Goal: Transaction & Acquisition: Purchase product/service

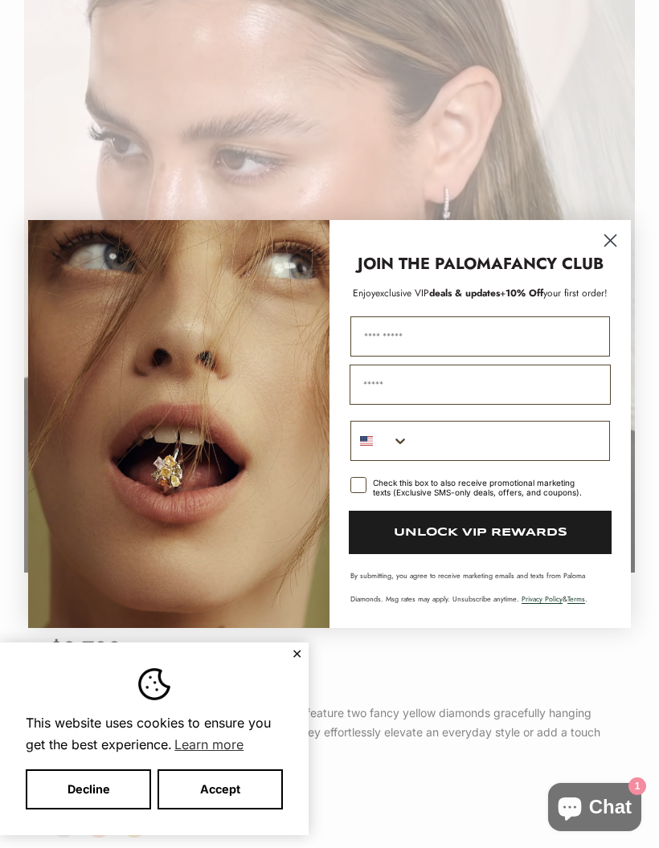
scroll to position [0, 630]
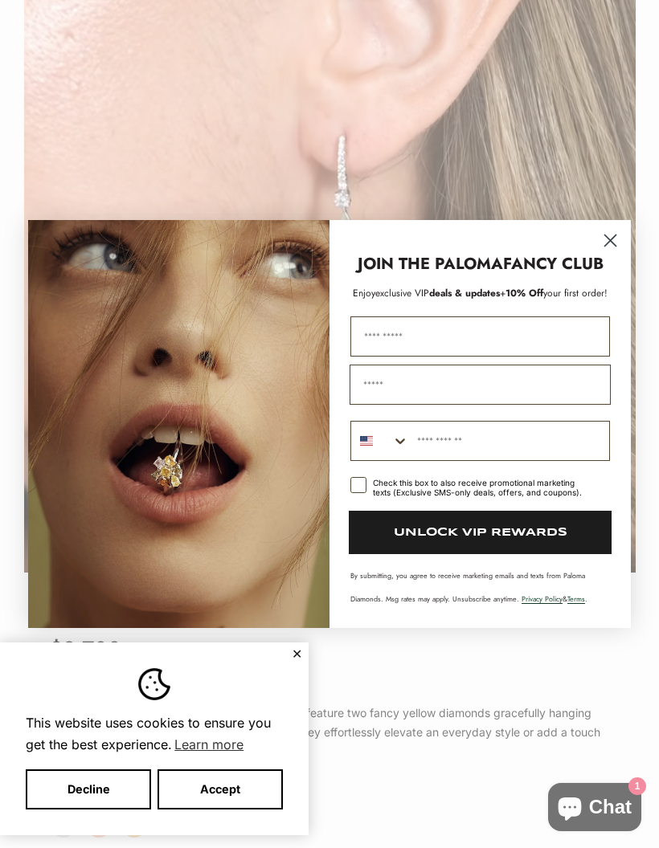
click at [609, 247] on icon "Close dialog" at bounding box center [610, 240] width 11 height 11
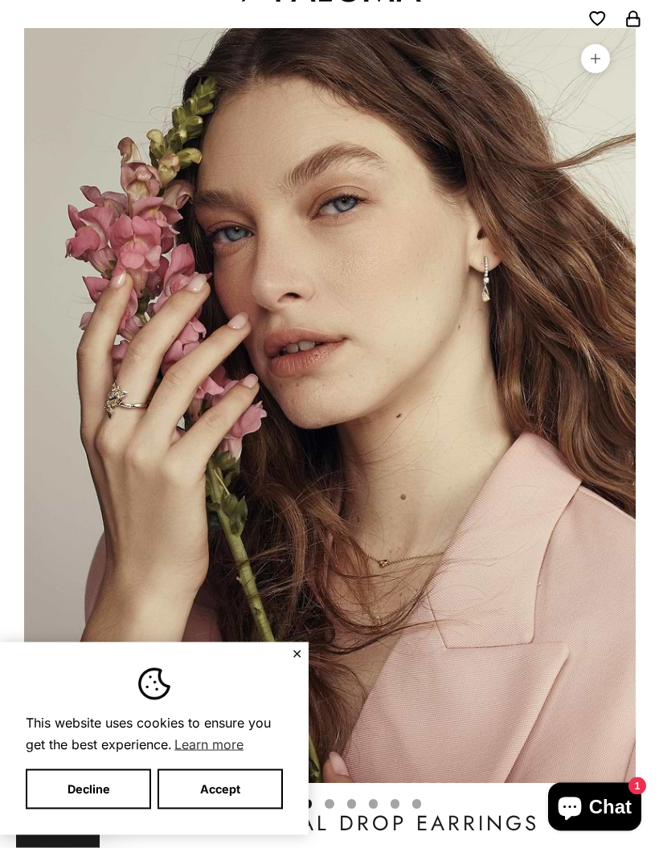
scroll to position [0, 0]
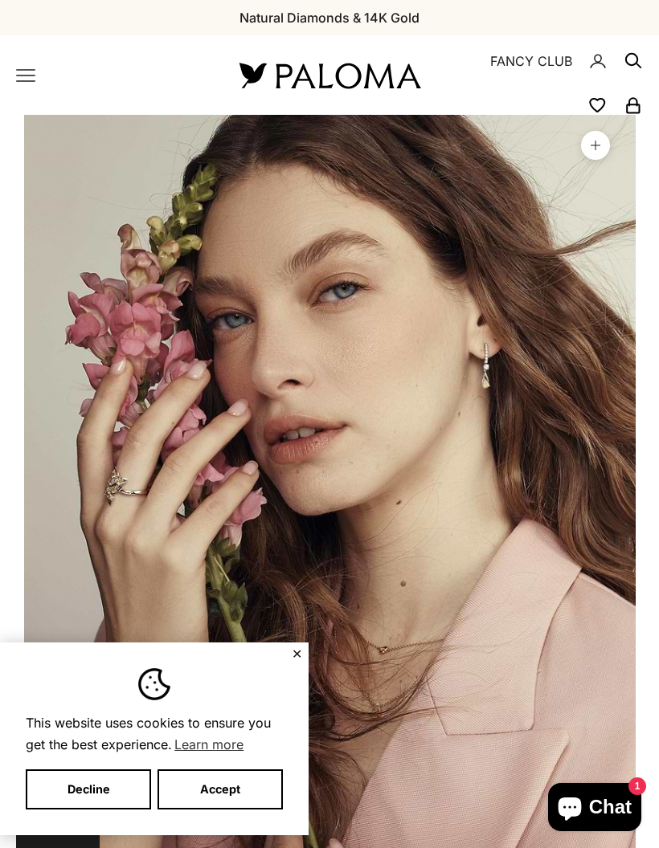
click at [33, 77] on icon "Primary navigation" at bounding box center [25, 75] width 19 height 19
click at [18, 75] on icon "Primary navigation" at bounding box center [26, 75] width 18 height 11
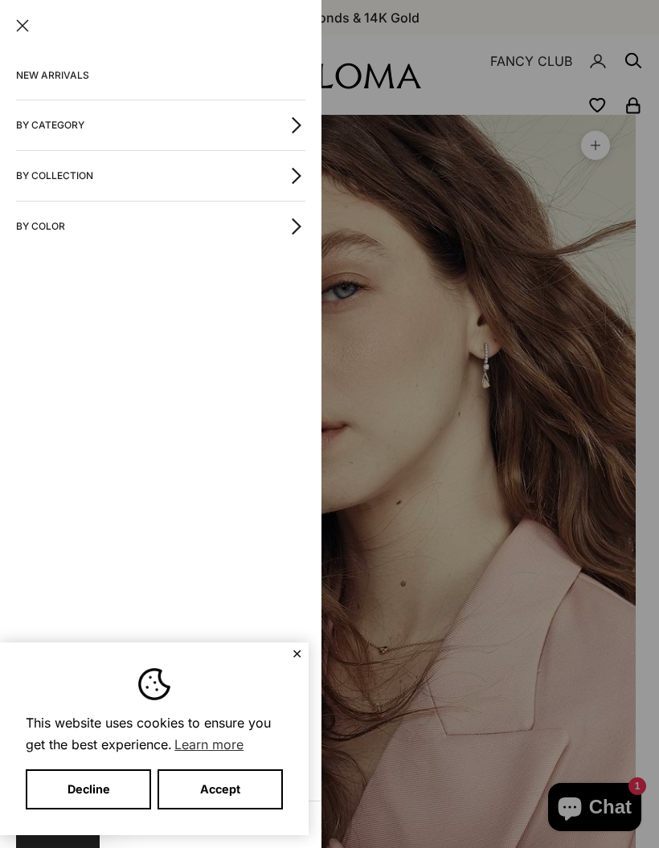
click at [274, 128] on button "By Category" at bounding box center [160, 125] width 289 height 50
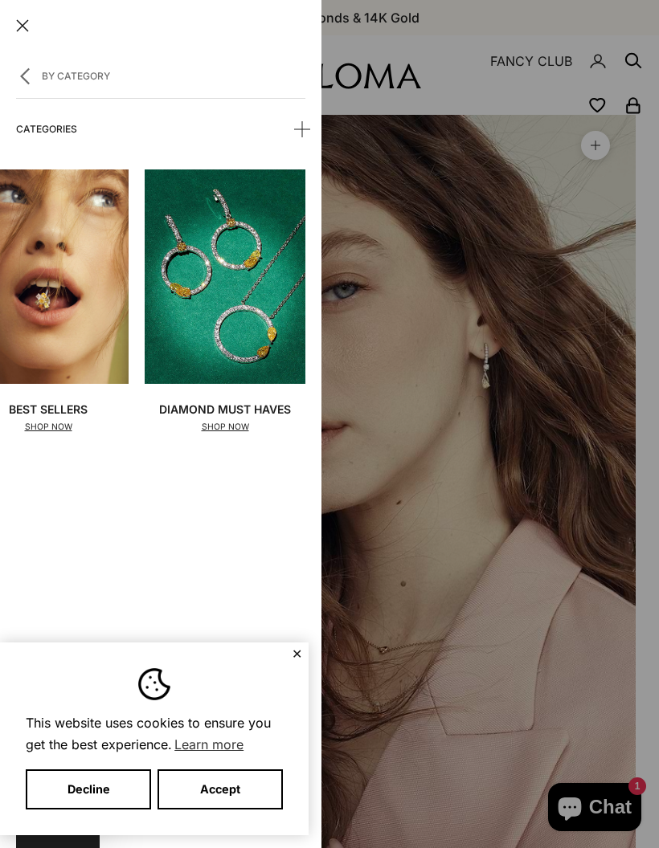
scroll to position [0, 48]
click at [227, 424] on p "SHOP NOW" at bounding box center [225, 427] width 132 height 14
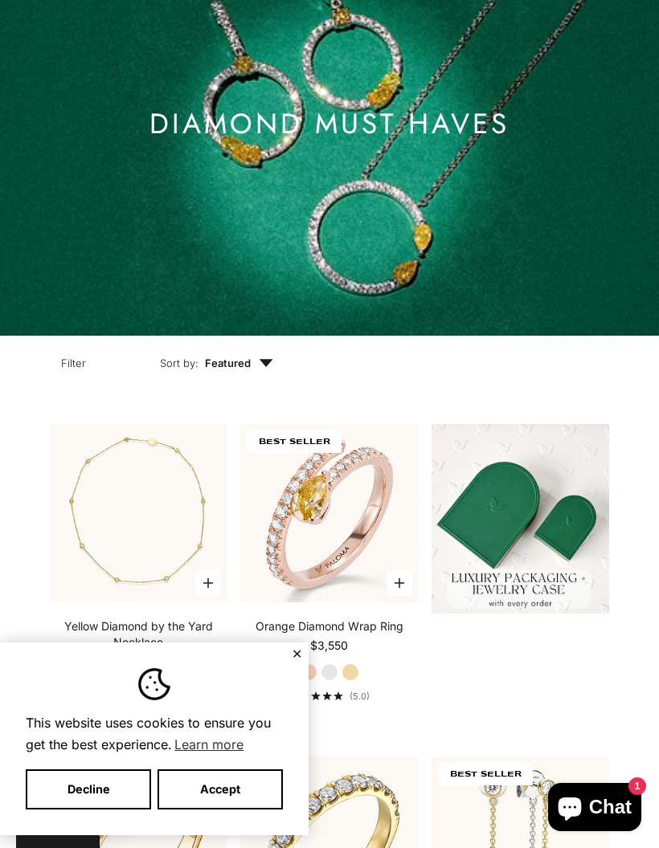
scroll to position [202, 0]
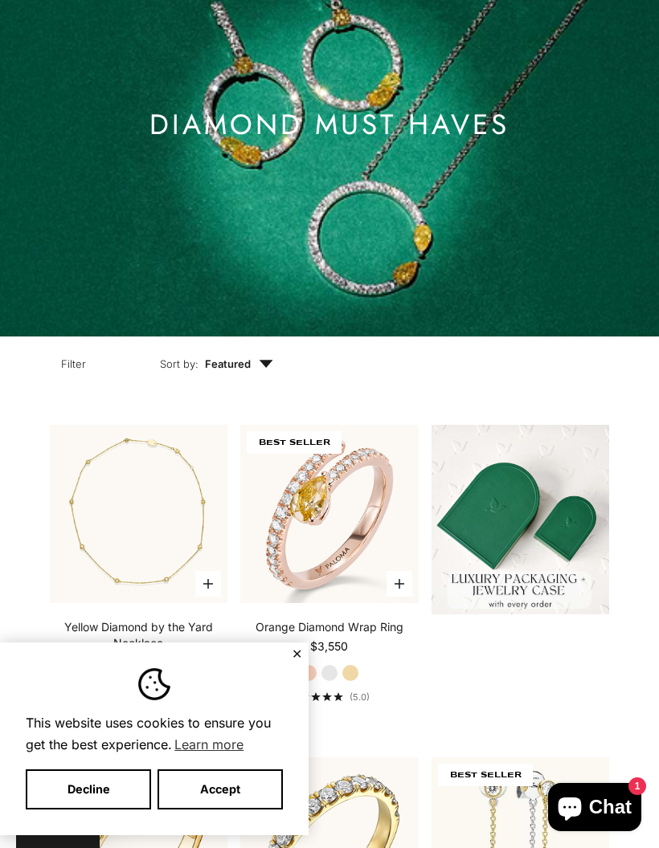
click at [304, 553] on img at bounding box center [329, 514] width 196 height 196
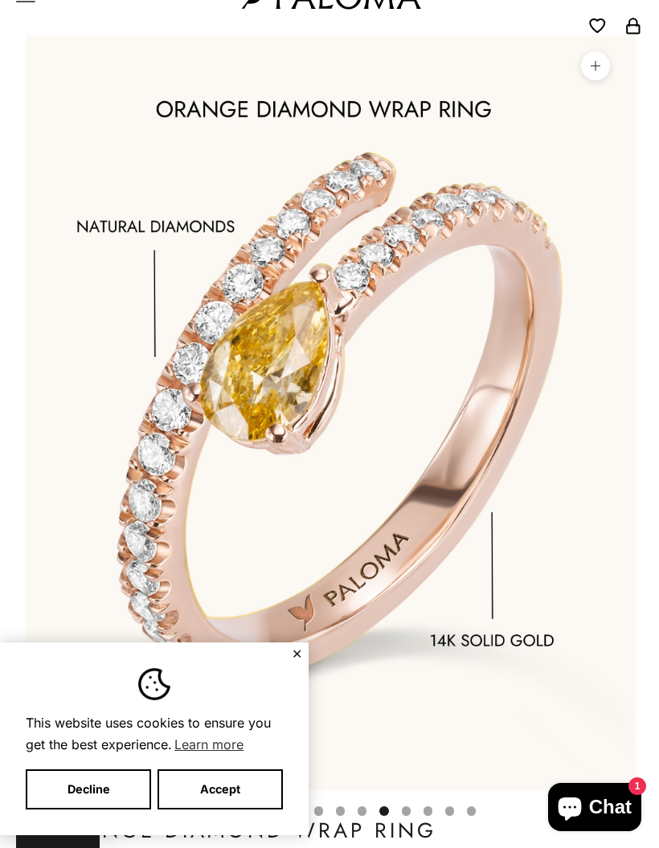
scroll to position [0, 5674]
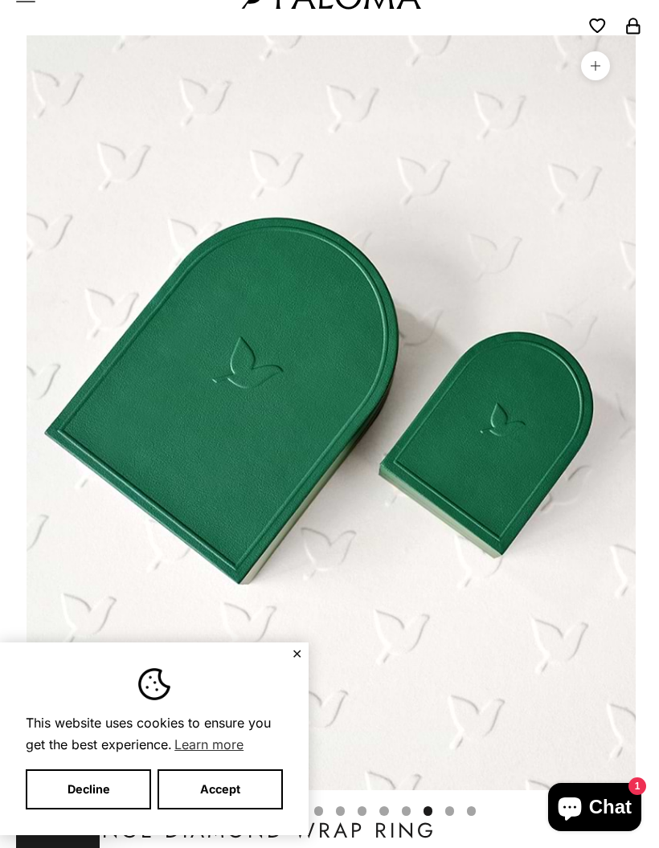
click at [292, 650] on button "✕" at bounding box center [297, 654] width 10 height 10
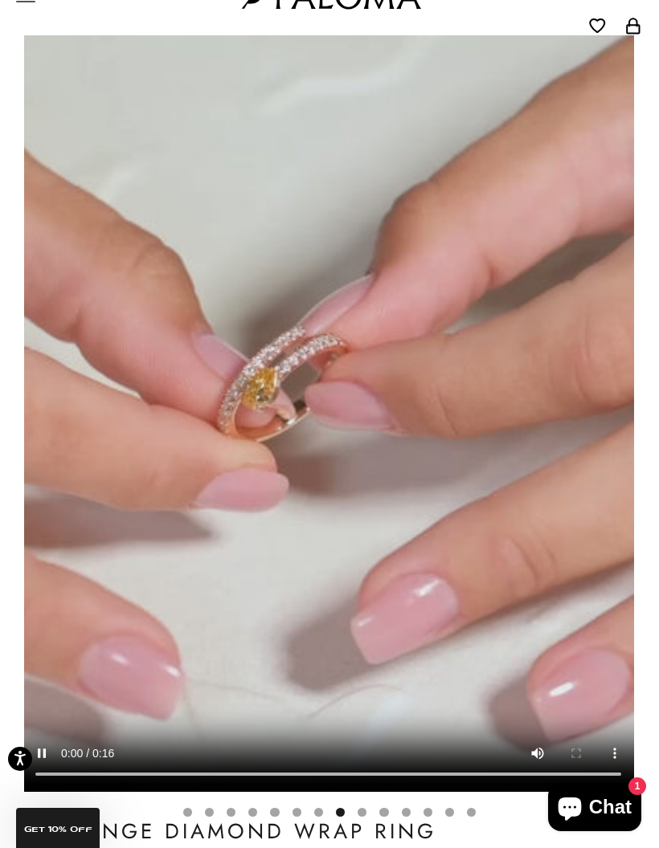
scroll to position [0, 4413]
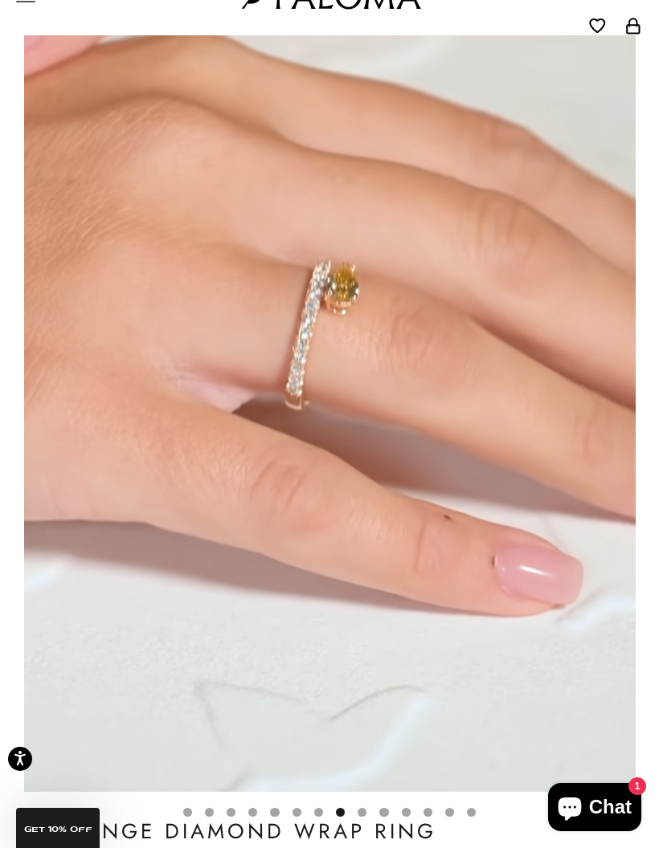
click at [468, 274] on video "#YellowGold\a#RoseGold\a#WhiteGold" at bounding box center [329, 413] width 611 height 756
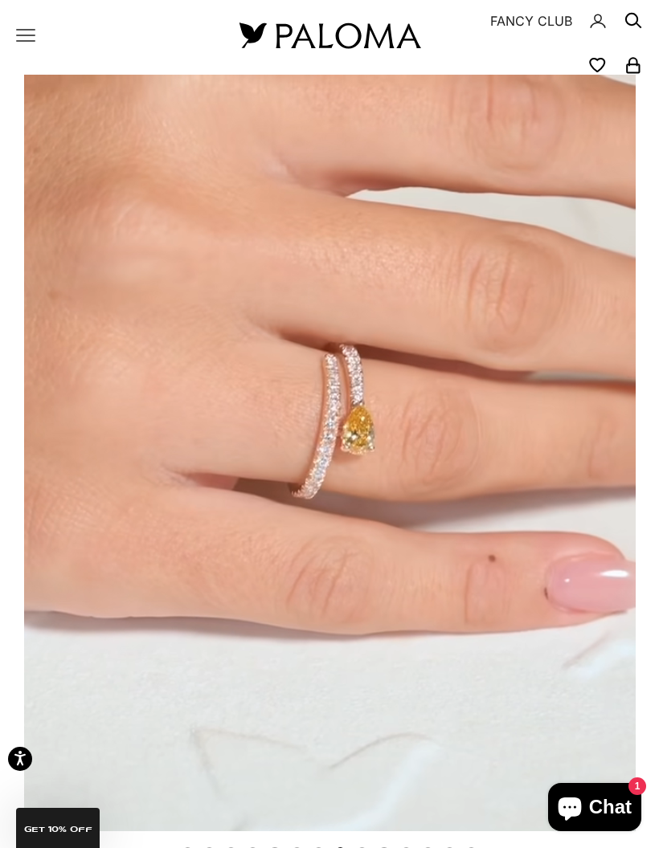
scroll to position [0, 0]
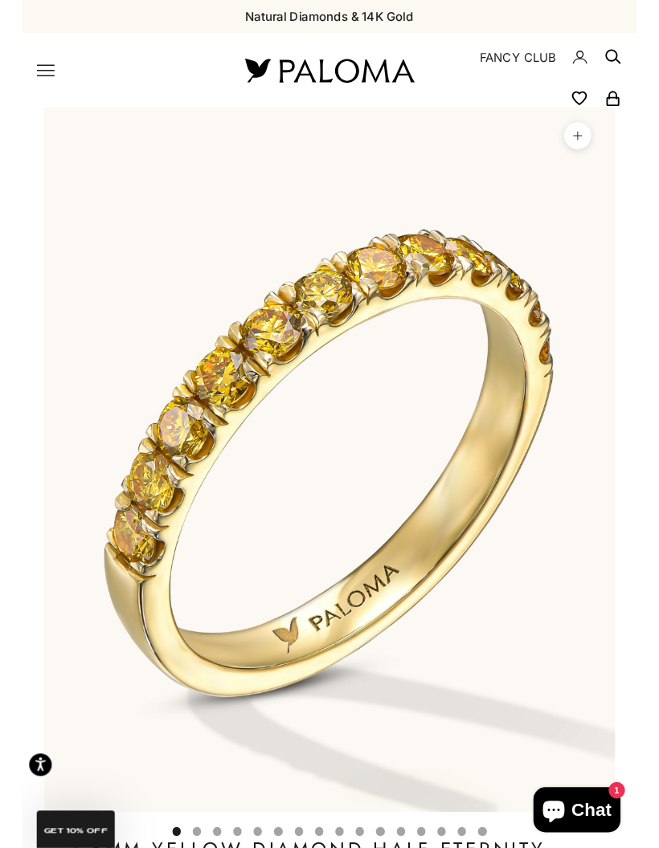
scroll to position [0, 50]
